Goal: Communication & Community: Answer question/provide support

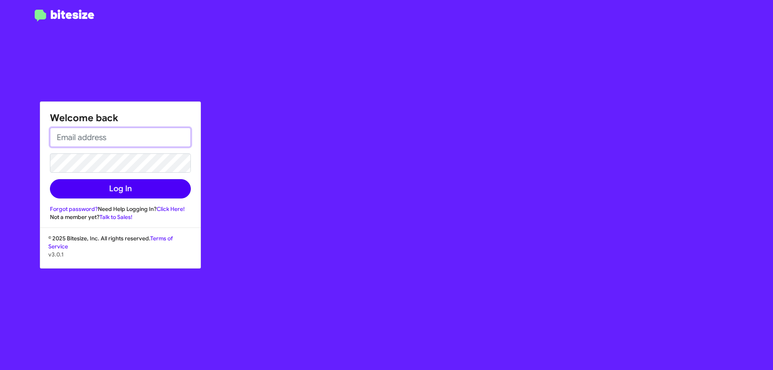
type input "[EMAIL_ADDRESS][DOMAIN_NAME]"
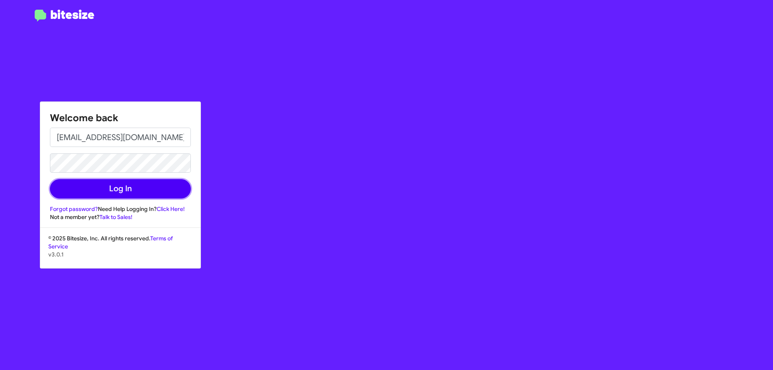
click at [173, 190] on button "Log In" at bounding box center [120, 188] width 141 height 19
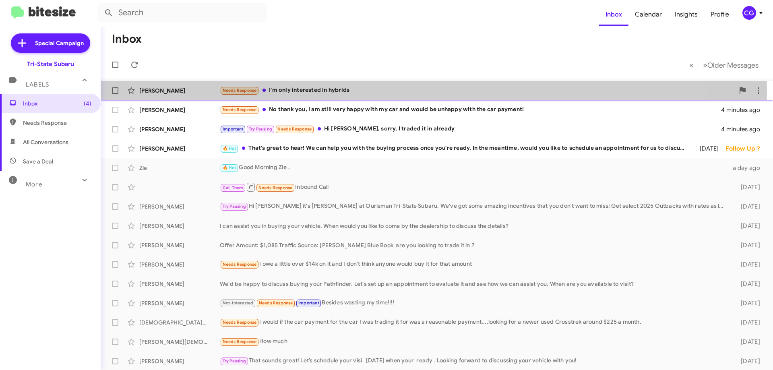
click at [328, 89] on div "Needs Response I'm only interested in hybrids" at bounding box center [477, 90] width 515 height 9
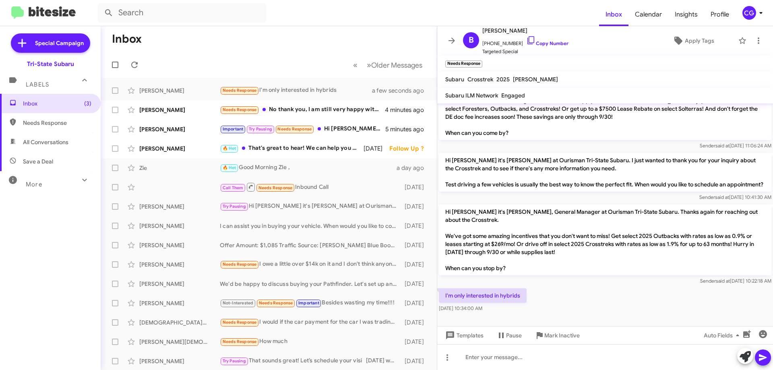
scroll to position [163, 0]
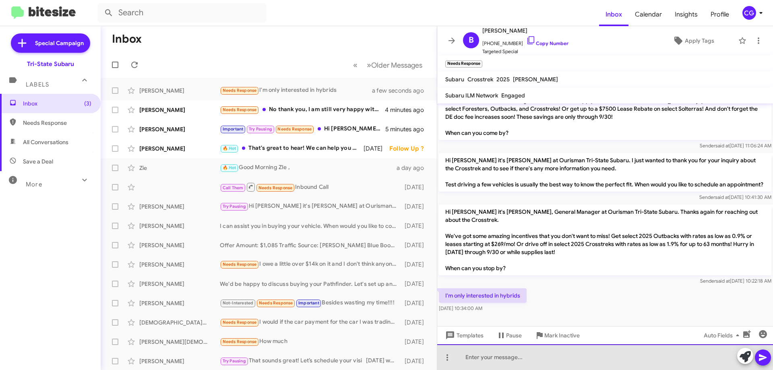
click at [519, 353] on div at bounding box center [605, 357] width 336 height 26
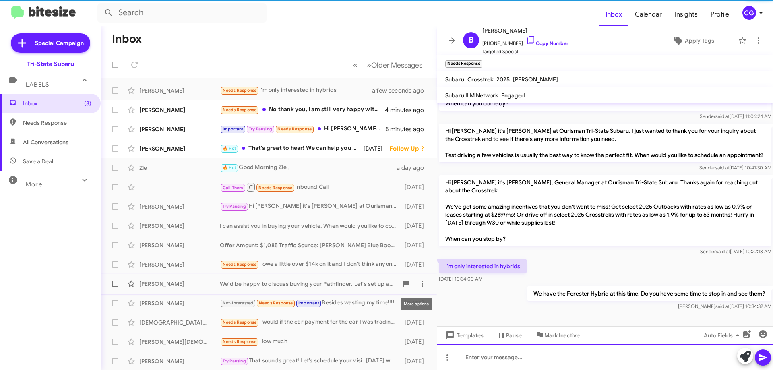
scroll to position [192, 0]
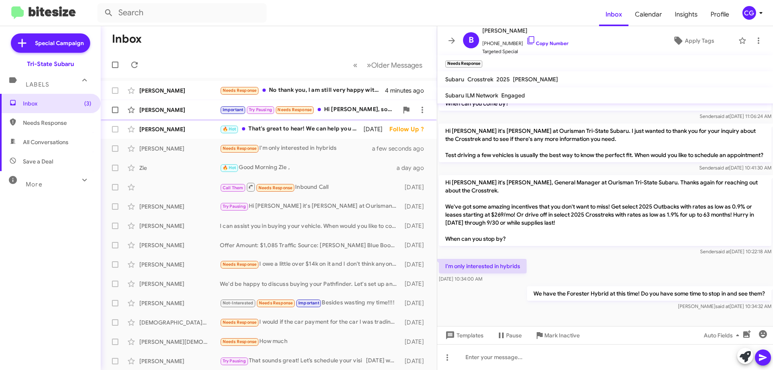
drag, startPoint x: 327, startPoint y: 89, endPoint x: 290, endPoint y: 102, distance: 39.6
click at [327, 89] on div "Needs Response No thank you, I am still very happy with my car and would be unh…" at bounding box center [302, 90] width 165 height 9
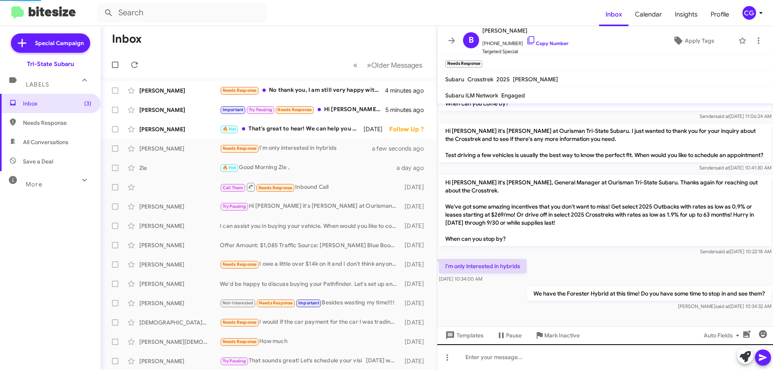
scroll to position [85, 0]
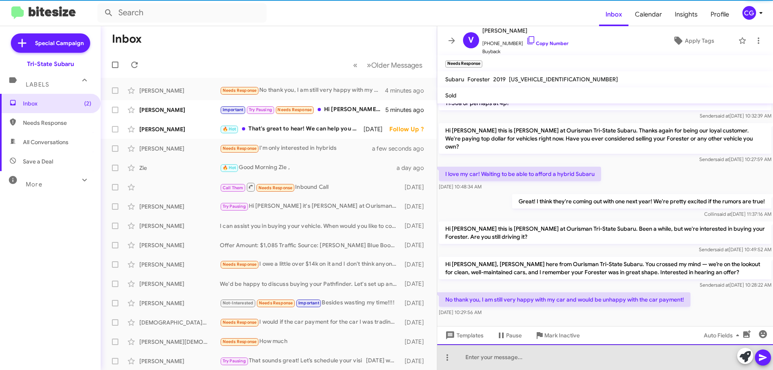
click at [542, 362] on div at bounding box center [605, 357] width 336 height 26
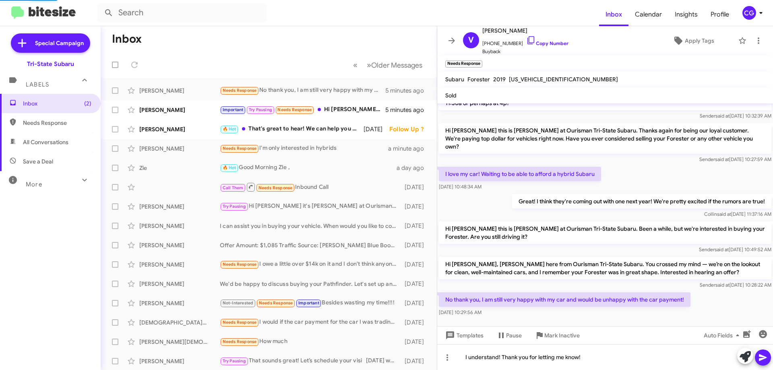
click at [761, 356] on icon at bounding box center [763, 357] width 8 height 7
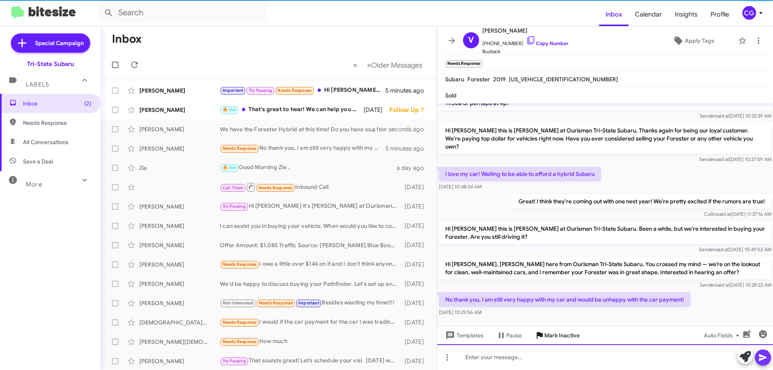
scroll to position [0, 0]
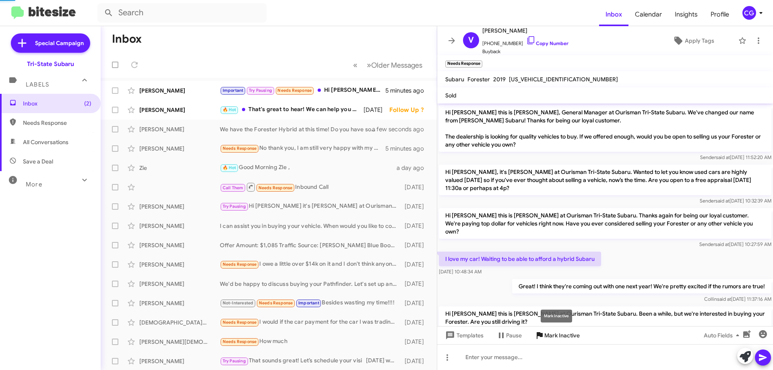
click at [552, 339] on span "Mark Inactive" at bounding box center [561, 335] width 35 height 14
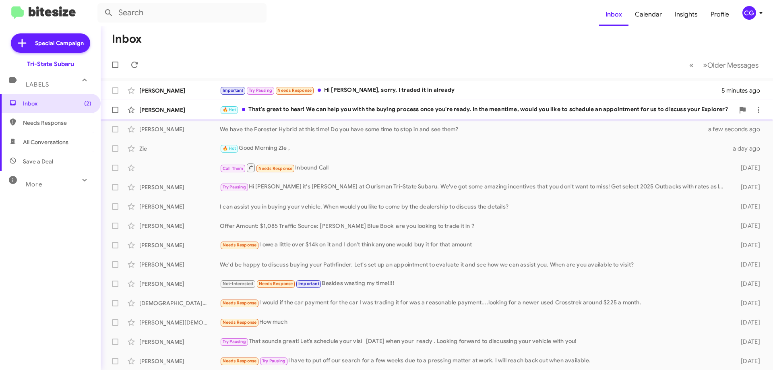
click at [362, 111] on div "🔥 Hot That's great to hear! We can help you with the buying process once you're…" at bounding box center [477, 109] width 515 height 9
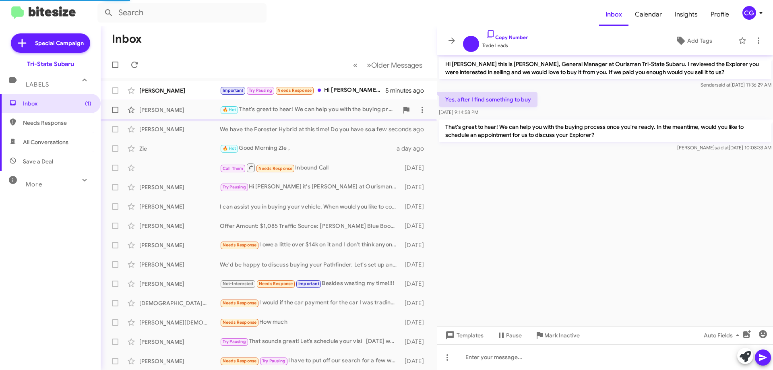
click at [290, 109] on div "🔥 Hot That's great to hear! We can help you with the buying process once you're…" at bounding box center [309, 109] width 178 height 9
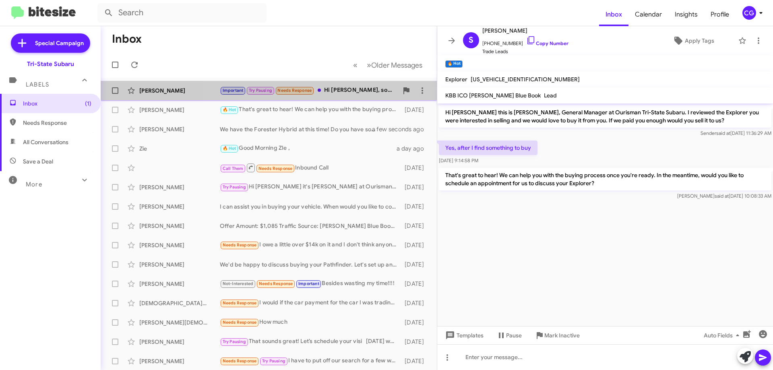
click at [351, 93] on div "Important Try Pausing Needs Response Hi Joe, sorry, I traded it in already" at bounding box center [309, 90] width 178 height 9
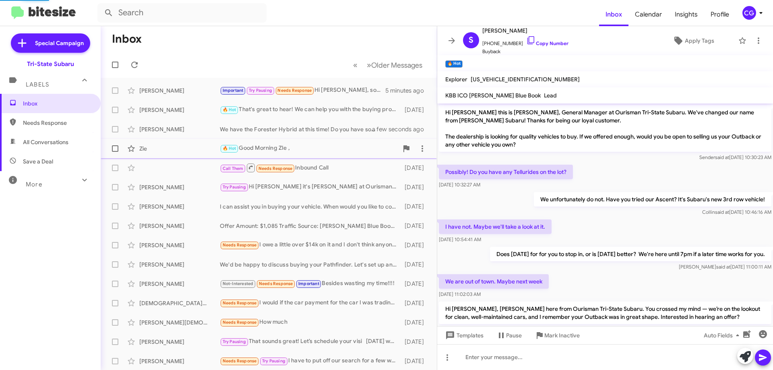
scroll to position [53, 0]
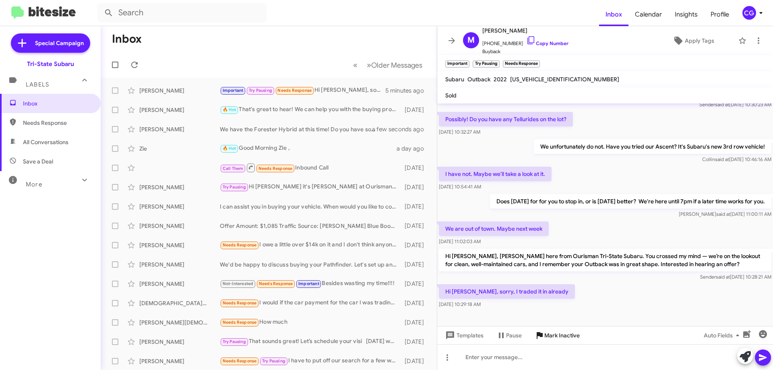
click at [566, 337] on span "Mark Inactive" at bounding box center [561, 335] width 35 height 14
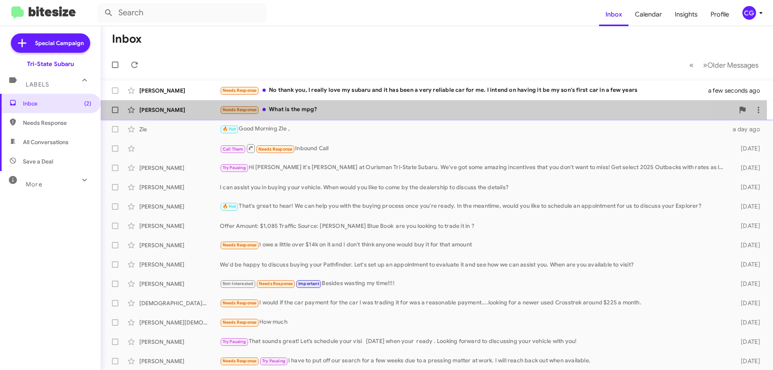
click at [330, 112] on div "Needs Response What is the mpg?" at bounding box center [477, 109] width 515 height 9
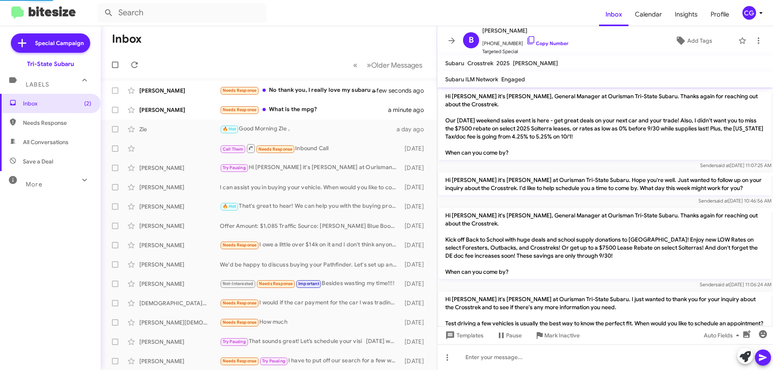
scroll to position [206, 0]
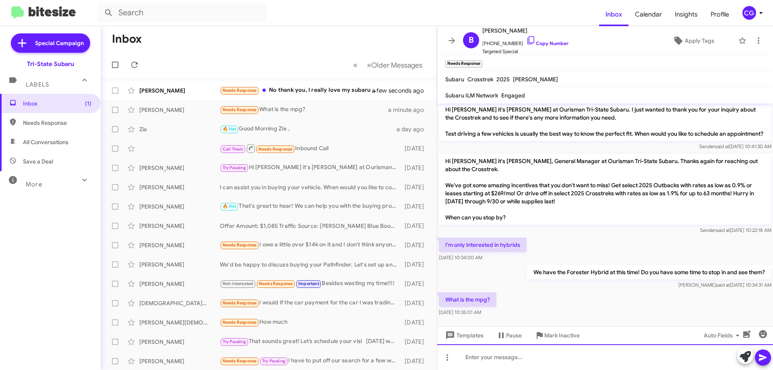
click at [518, 358] on div at bounding box center [605, 357] width 336 height 26
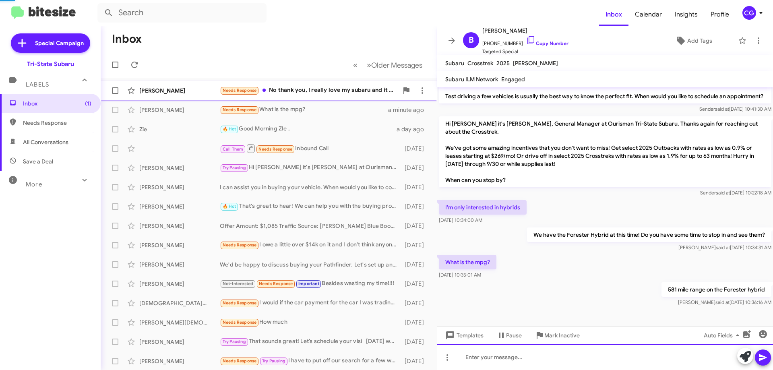
scroll to position [235, 0]
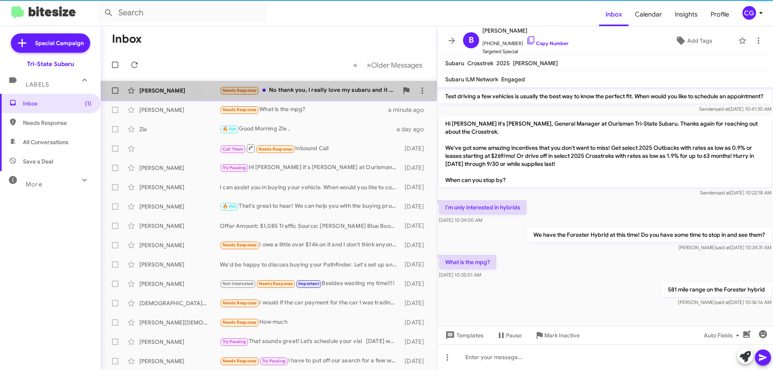
click at [327, 93] on div "Needs Response No thank you, I really love my subaru and it has been a very rel…" at bounding box center [309, 90] width 178 height 9
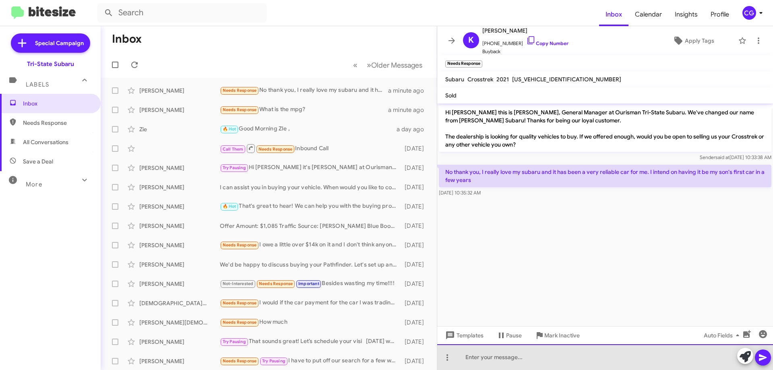
click at [517, 363] on div at bounding box center [605, 357] width 336 height 26
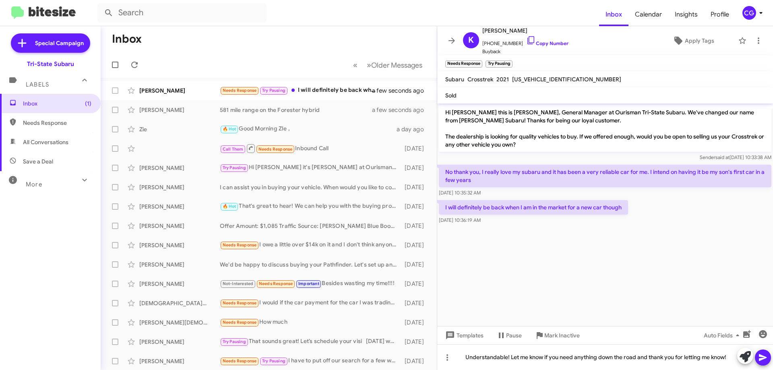
click at [758, 359] on button at bounding box center [763, 357] width 16 height 16
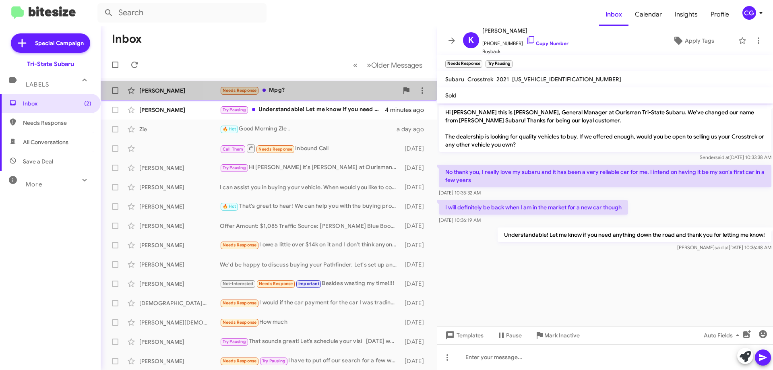
click at [312, 91] on div "Needs Response Mpg?" at bounding box center [309, 90] width 178 height 9
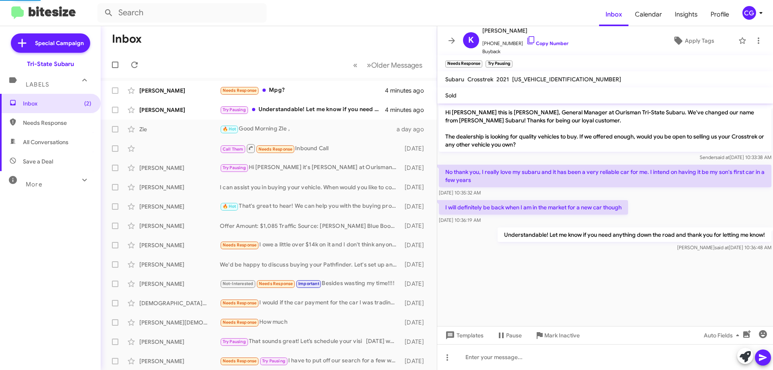
scroll to position [281, 0]
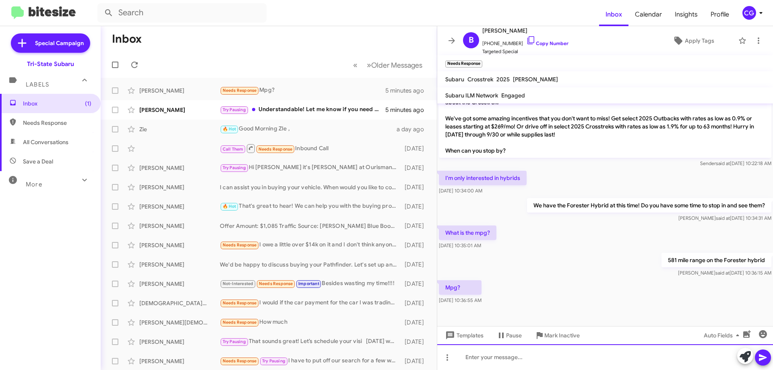
click at [480, 355] on div at bounding box center [605, 357] width 336 height 26
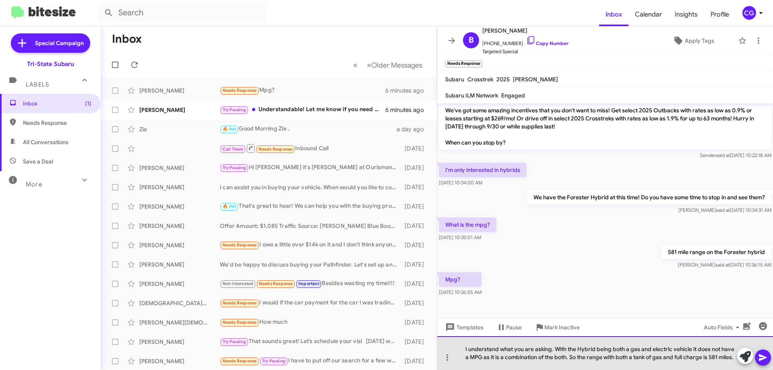
drag, startPoint x: 488, startPoint y: 359, endPoint x: 463, endPoint y: 339, distance: 32.5
click at [463, 339] on div "I understand what you are asking. With the Hybrid being both a gas and electric…" at bounding box center [605, 353] width 336 height 34
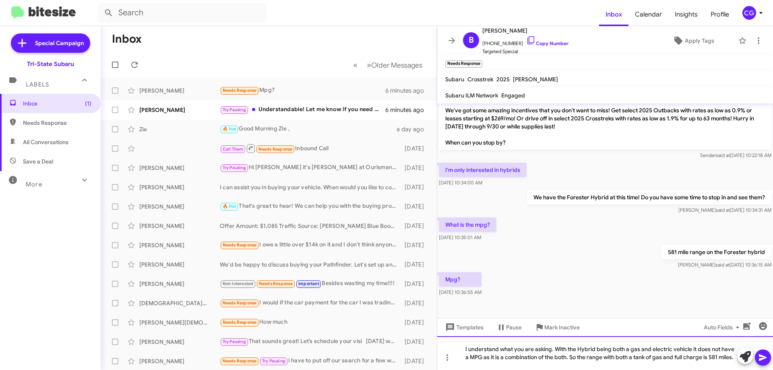
copy div "I understand what you are asking. With the Hybrid being both a gas and electric…"
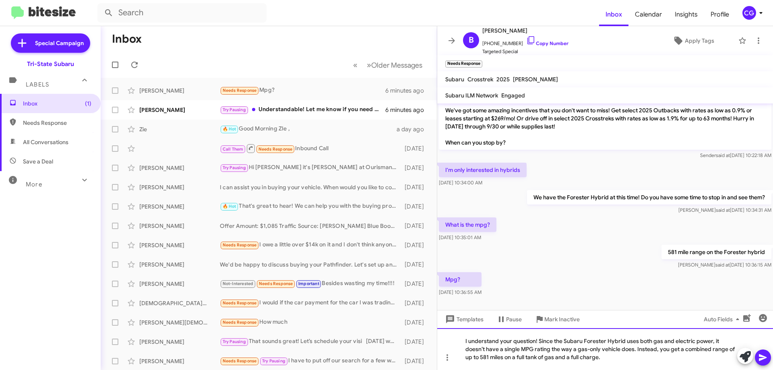
scroll to position [297, 0]
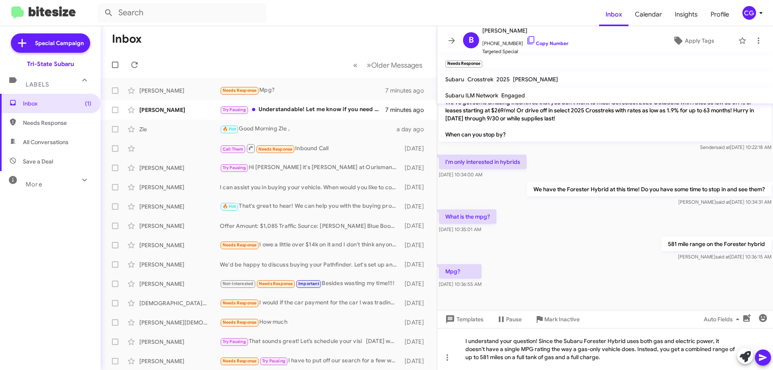
click at [760, 359] on icon at bounding box center [763, 357] width 8 height 7
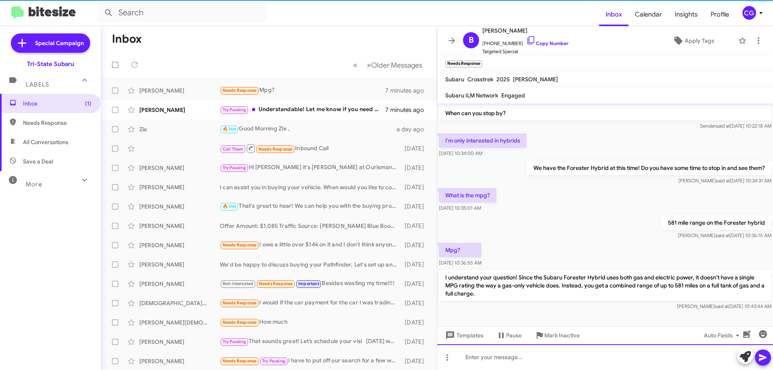
scroll to position [310, 0]
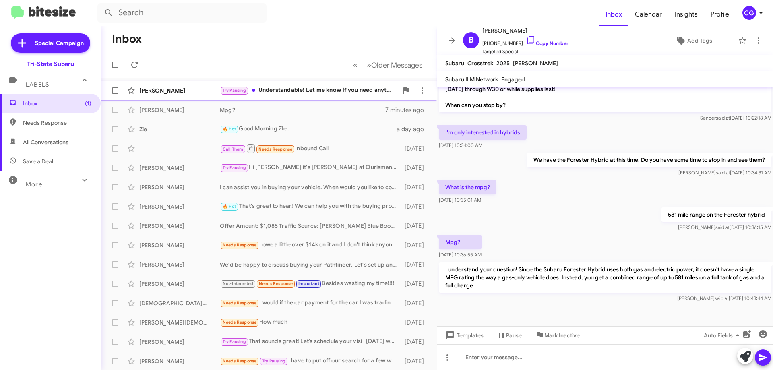
click at [318, 87] on div "Try Pausing Understandable! Let me know if you need anything down the road and …" at bounding box center [309, 90] width 178 height 9
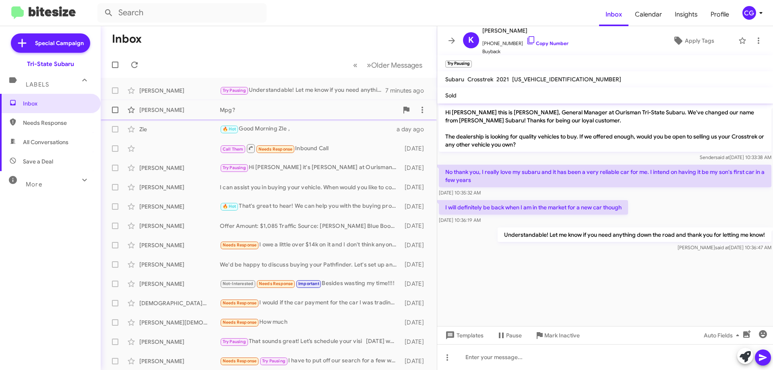
click at [262, 109] on div "Mpg?" at bounding box center [309, 110] width 178 height 8
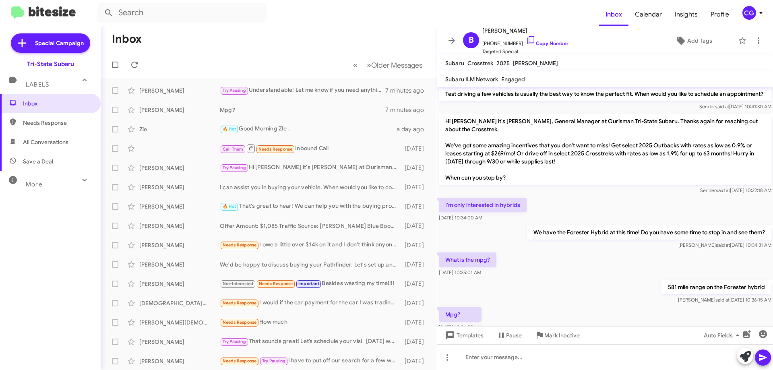
scroll to position [310, 0]
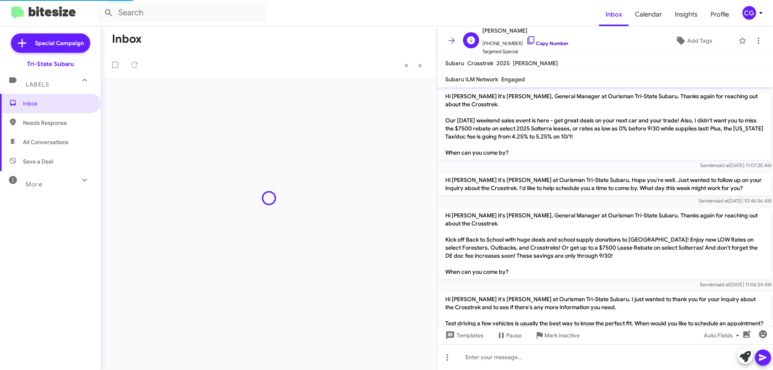
scroll to position [310, 0]
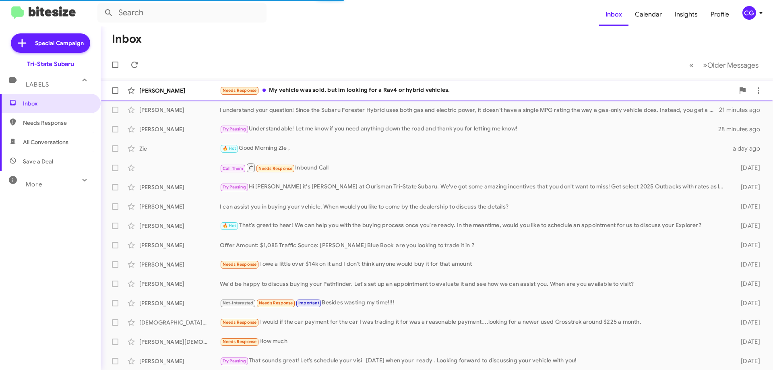
click at [362, 94] on div "Needs Response My vehicle was sold, but im looking for a Rav4 or hybrid vehicle…" at bounding box center [477, 90] width 515 height 9
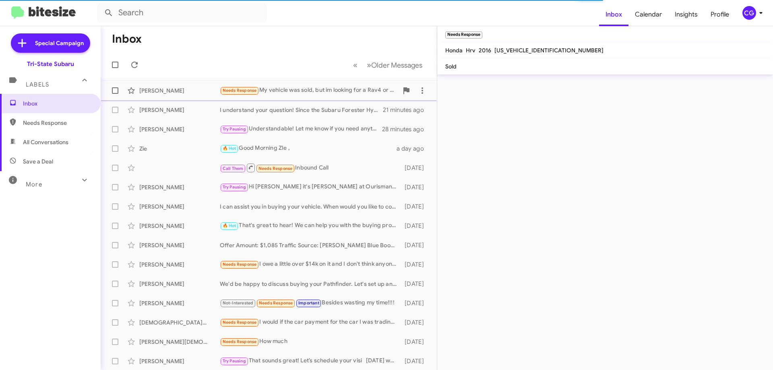
click at [296, 90] on div "Needs Response My vehicle was sold, but im looking for a Rav4 or hybrid vehicle…" at bounding box center [309, 90] width 178 height 9
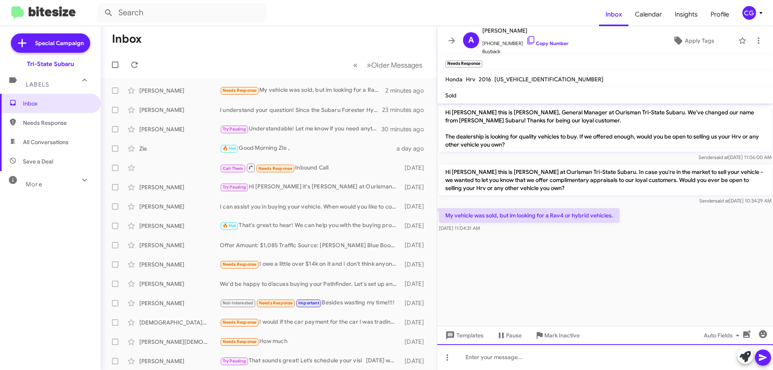
click at [496, 361] on div at bounding box center [605, 357] width 336 height 26
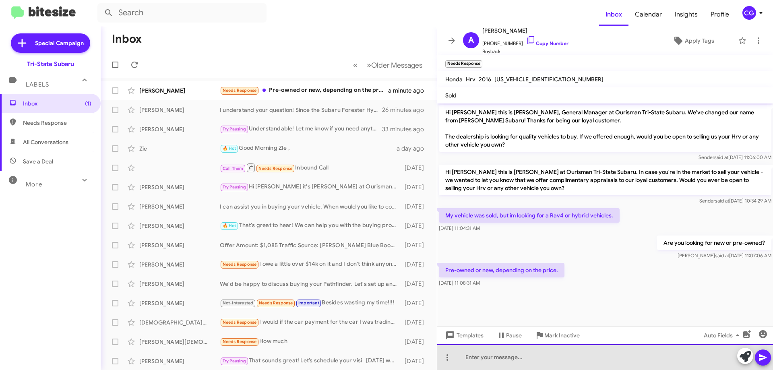
click at [497, 365] on div at bounding box center [605, 357] width 336 height 26
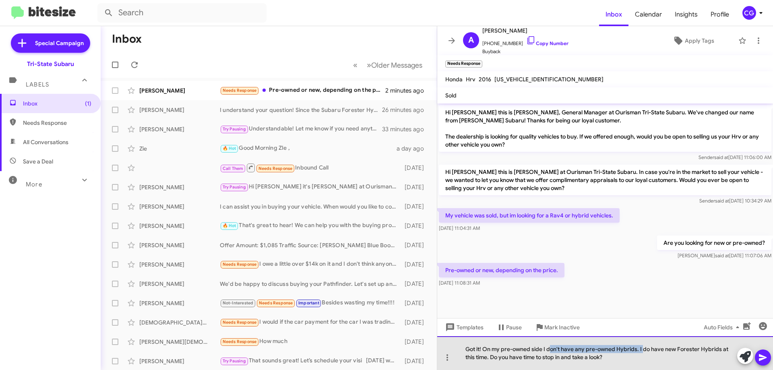
drag, startPoint x: 642, startPoint y: 349, endPoint x: 550, endPoint y: 351, distance: 92.6
click at [550, 351] on div "Got it! On my pre-owned side I don't have any pre-owned Hybrids. I do have new …" at bounding box center [605, 353] width 336 height 34
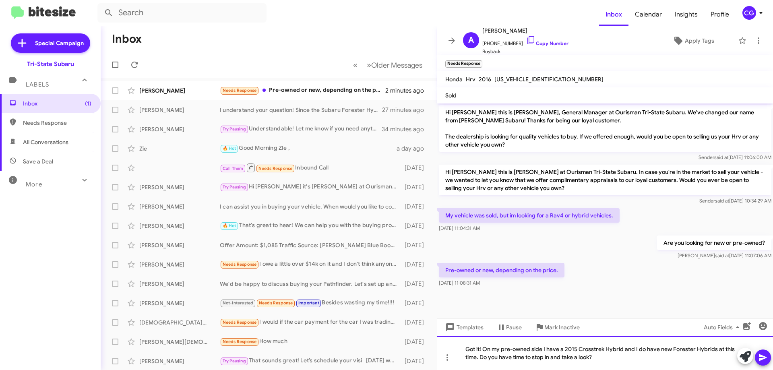
click at [599, 357] on div "Got it! On my pre-owned side I have a 2015 Crosstrek Hybrid and I do have new F…" at bounding box center [605, 353] width 336 height 34
click at [766, 355] on icon at bounding box center [763, 358] width 10 height 10
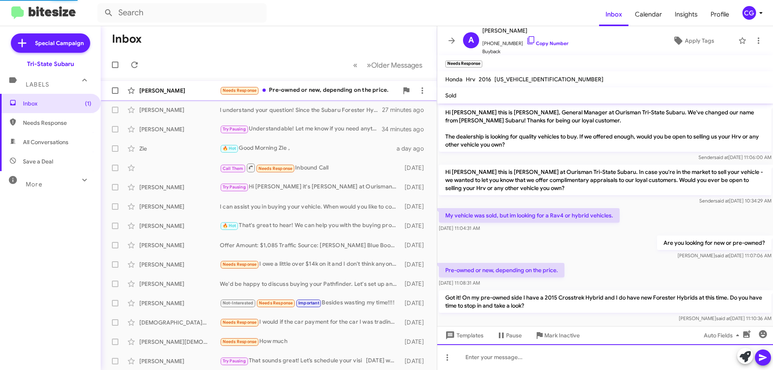
scroll to position [10, 0]
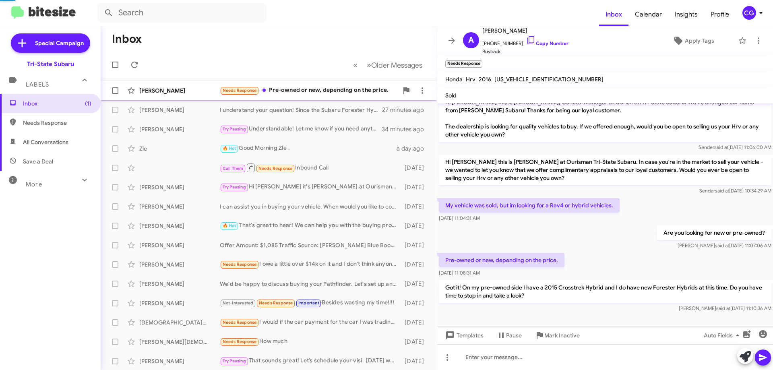
click at [319, 91] on div "Needs Response Pre-owned or new, depending on the price." at bounding box center [309, 90] width 178 height 9
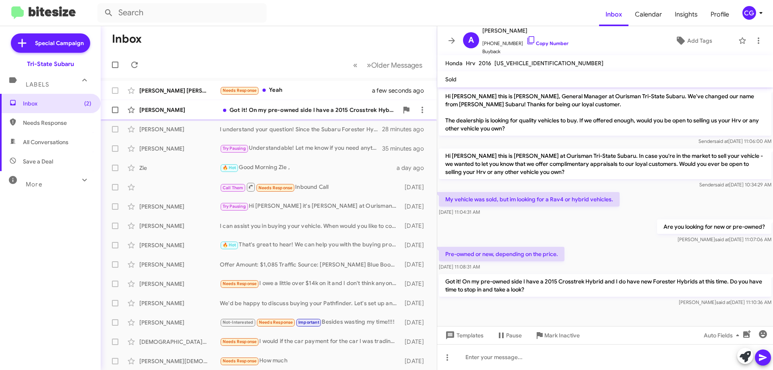
click at [296, 109] on div "Got it! On my pre-owned side I have a 2015 Crosstrek Hybrid and I do have new F…" at bounding box center [309, 110] width 178 height 8
click at [296, 90] on div "Needs Response Yeah" at bounding box center [309, 90] width 178 height 9
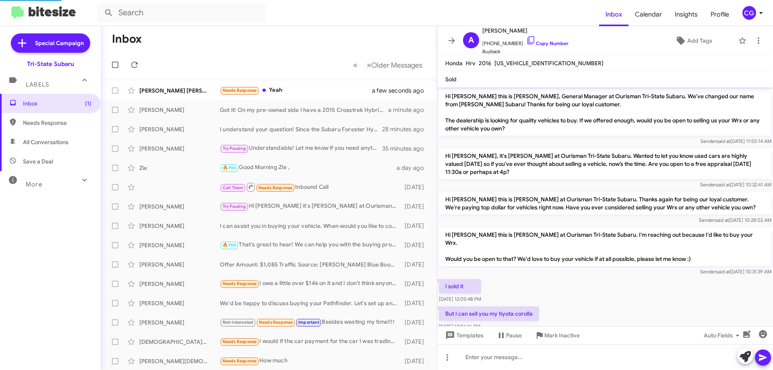
scroll to position [106, 0]
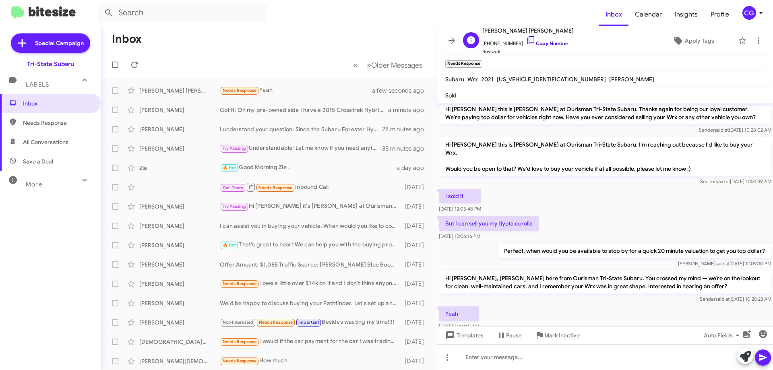
click at [551, 44] on link "Copy Number" at bounding box center [547, 43] width 42 height 6
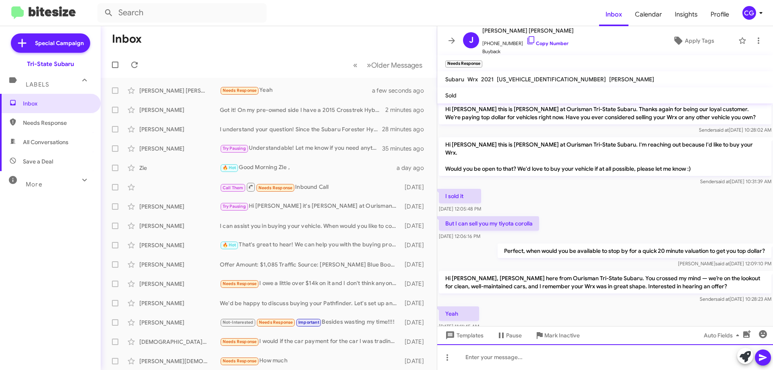
click at [533, 366] on div at bounding box center [605, 357] width 336 height 26
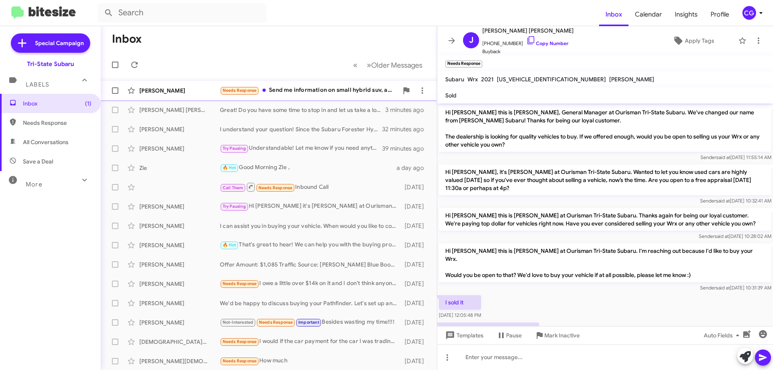
click at [310, 93] on div "Needs Response Send me information on small hybrid suv, as well as that car inf…" at bounding box center [309, 90] width 178 height 9
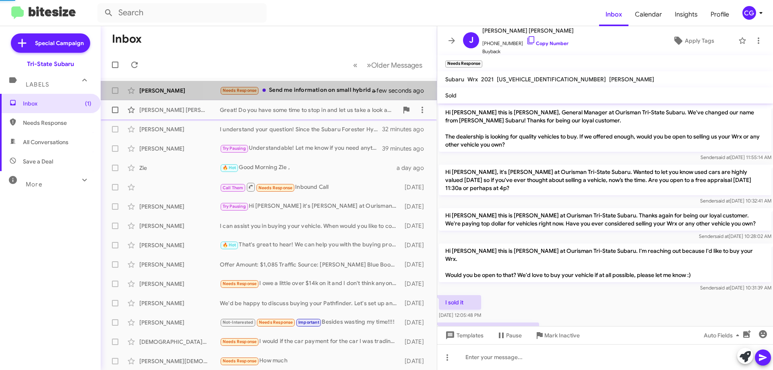
scroll to position [48, 0]
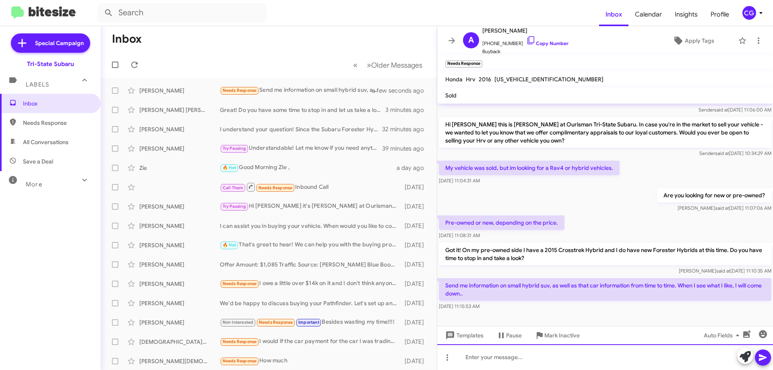
click at [543, 354] on div at bounding box center [605, 357] width 336 height 26
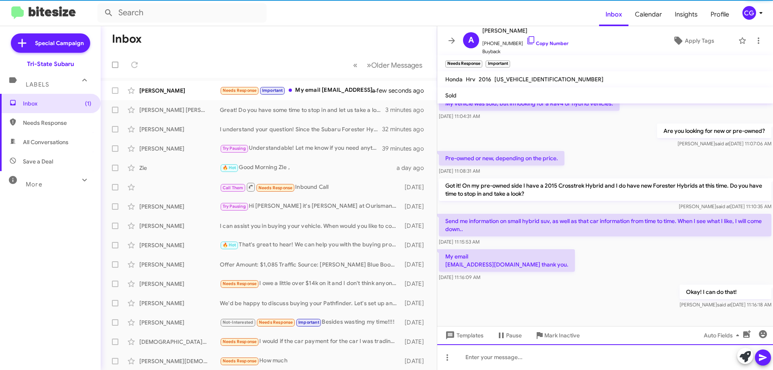
scroll to position [114, 0]
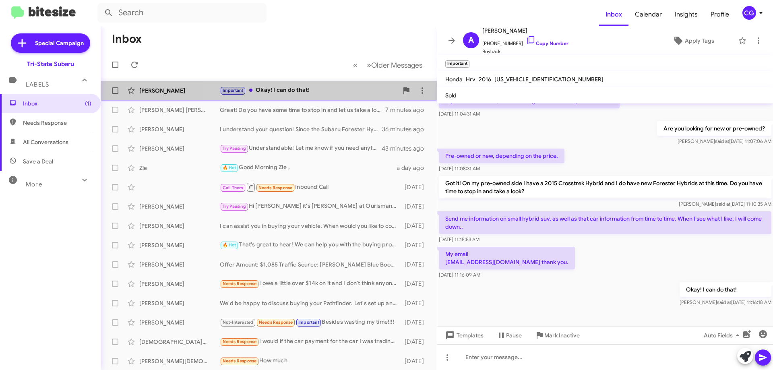
click at [312, 92] on div "Important Okay! I can do that!" at bounding box center [309, 90] width 178 height 9
